Goal: Find specific page/section

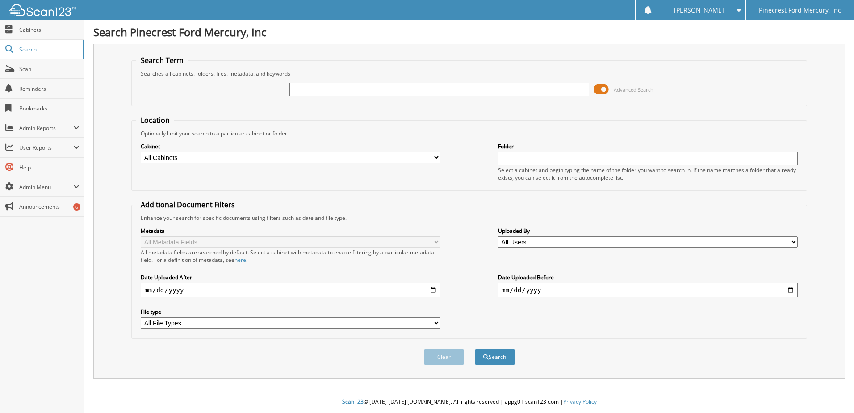
click at [343, 90] on input "text" at bounding box center [440, 89] width 300 height 13
type input "50712"
click at [493, 357] on button "Search" at bounding box center [495, 357] width 40 height 17
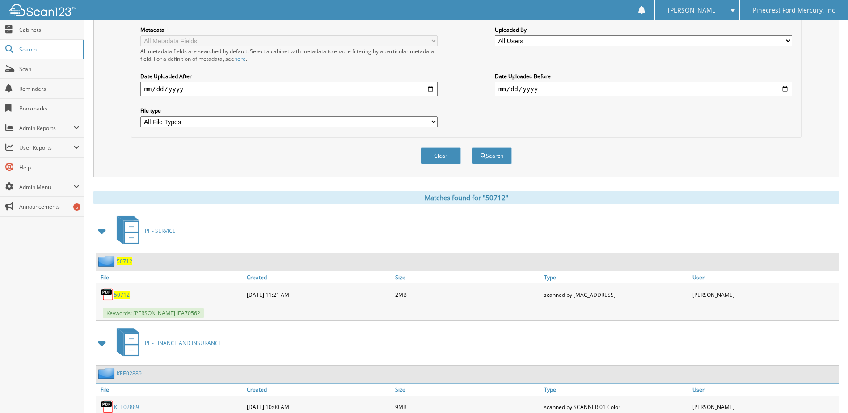
scroll to position [268, 0]
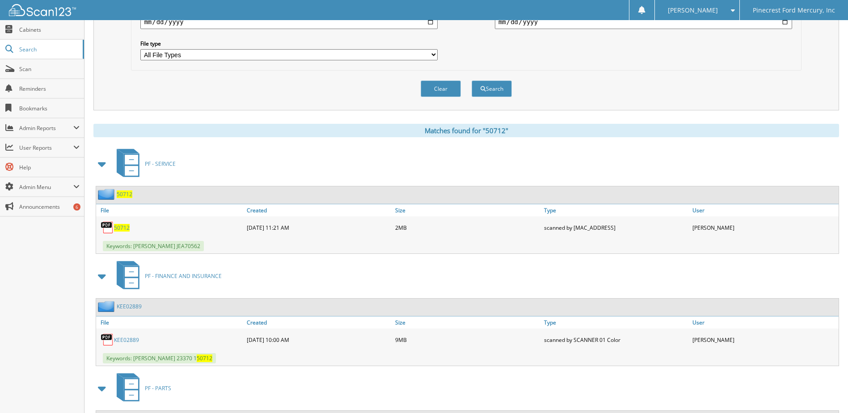
click at [120, 228] on span "50712" at bounding box center [122, 228] width 16 height 8
